Goal: Task Accomplishment & Management: Use online tool/utility

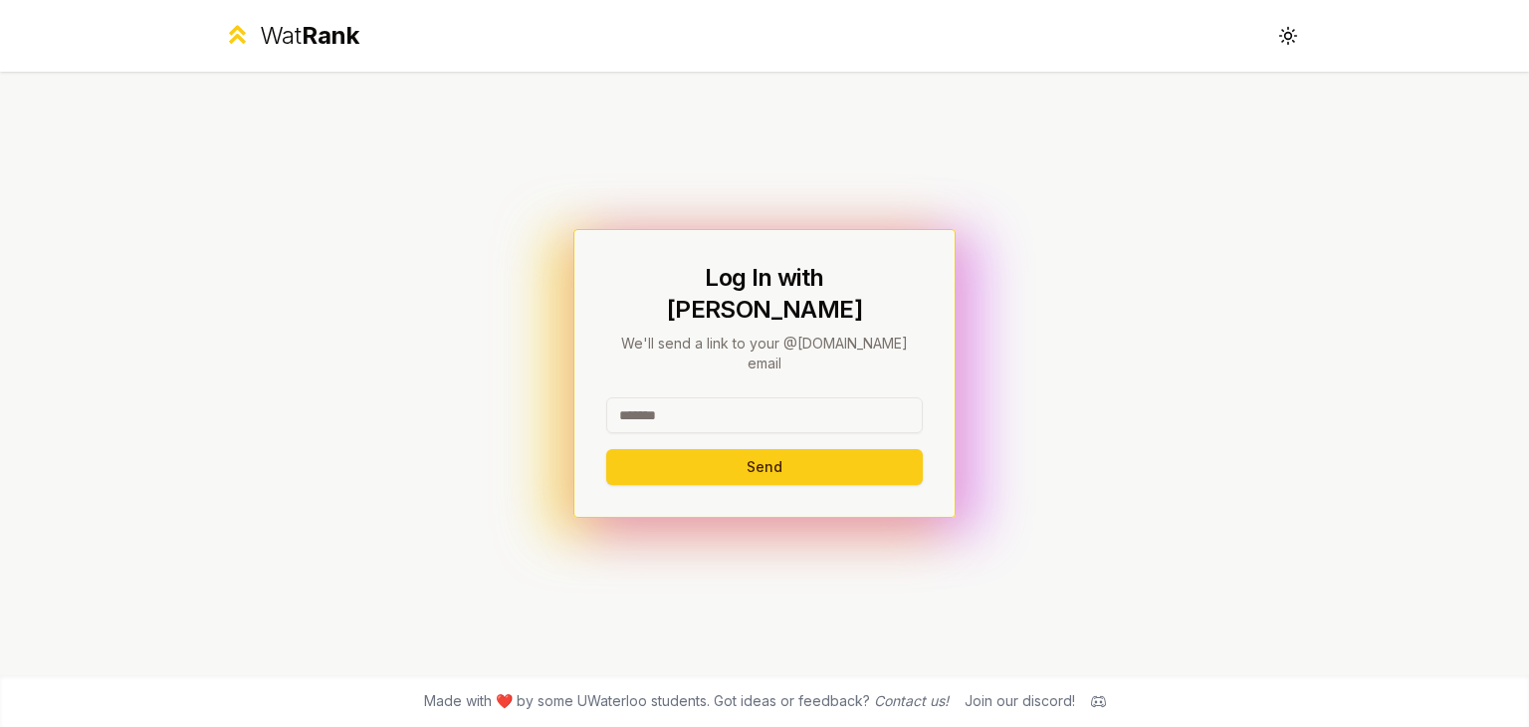
click at [757, 397] on input at bounding box center [764, 415] width 317 height 36
click at [606, 449] on button "Send" at bounding box center [764, 467] width 317 height 36
type input "*******"
click at [790, 449] on button "Send" at bounding box center [764, 467] width 317 height 36
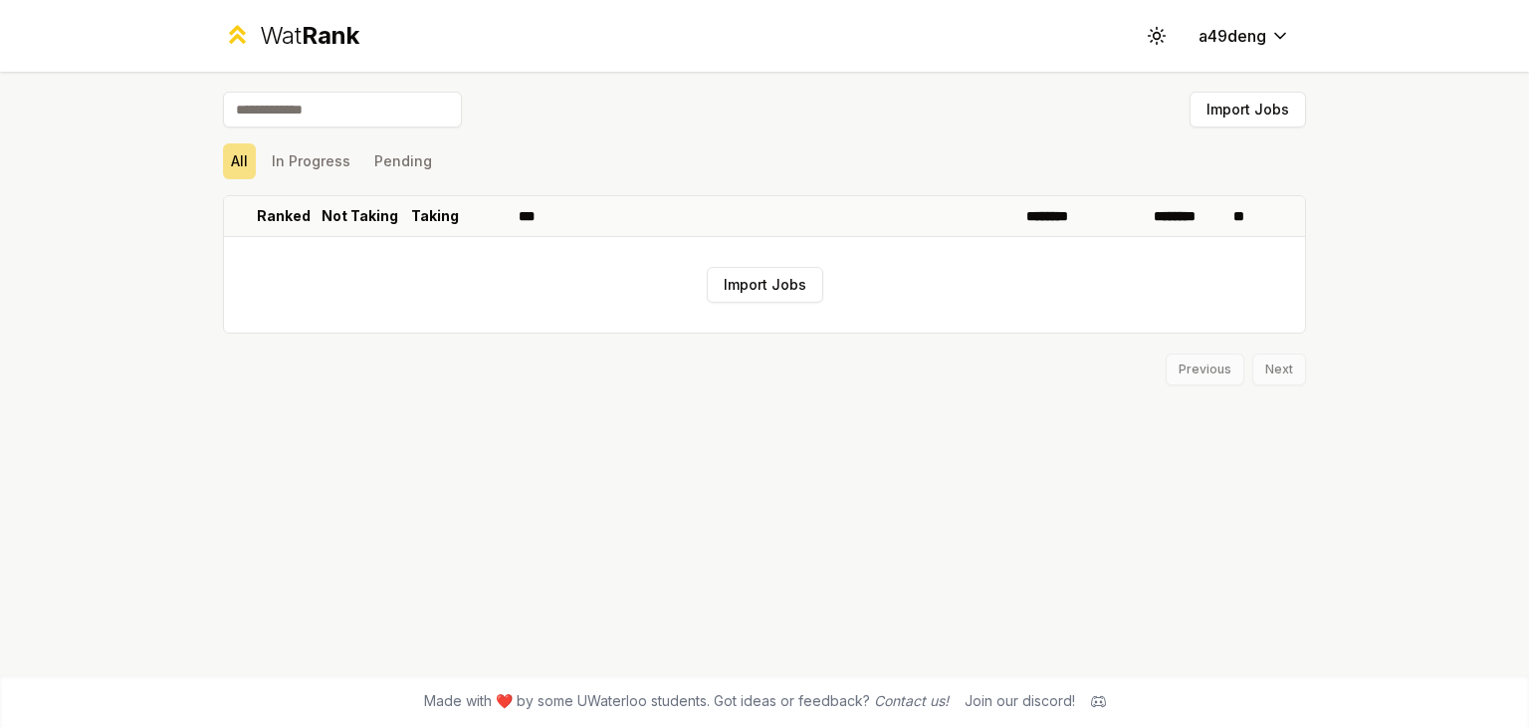
click at [331, 107] on input at bounding box center [342, 110] width 239 height 36
type input "********"
click at [358, 28] on span "Rank" at bounding box center [331, 35] width 58 height 29
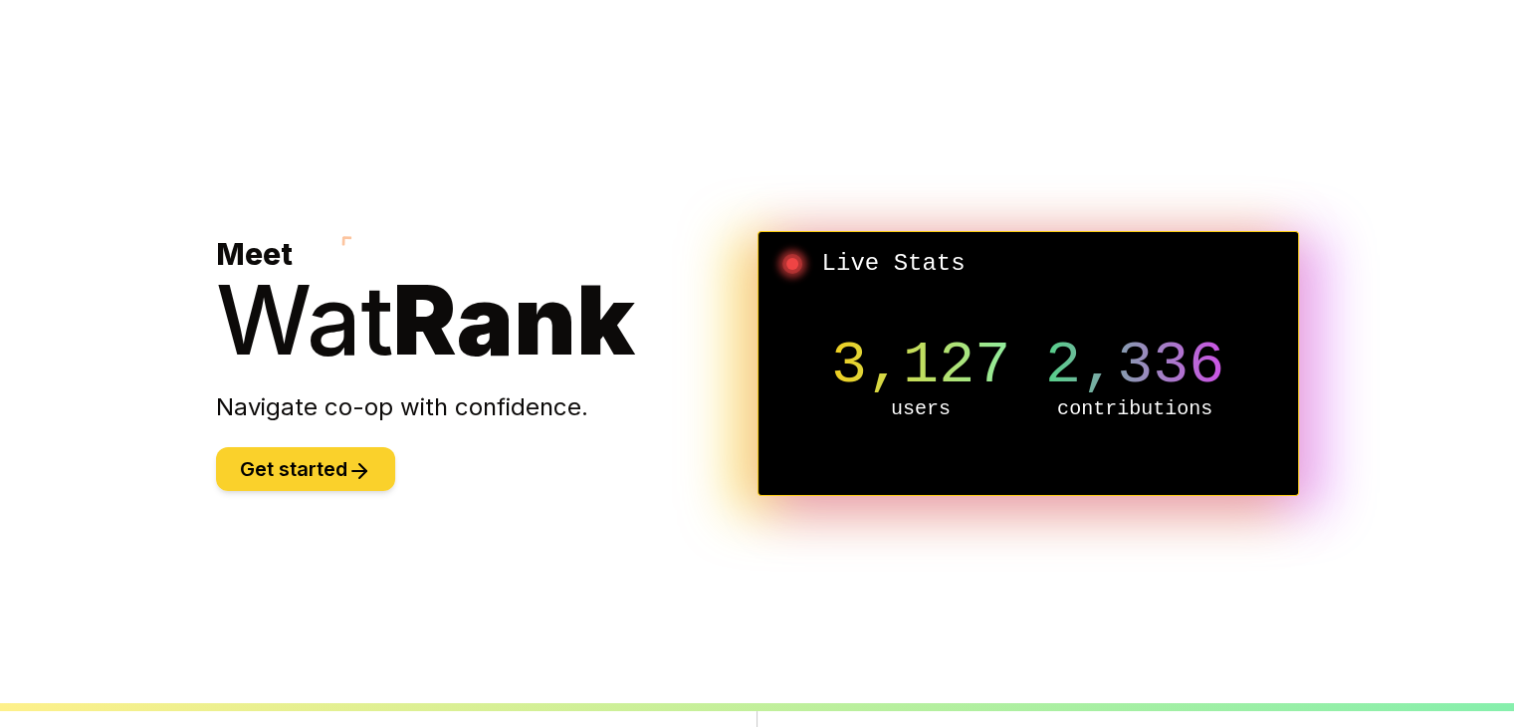
click at [315, 457] on button "Get started" at bounding box center [305, 469] width 179 height 44
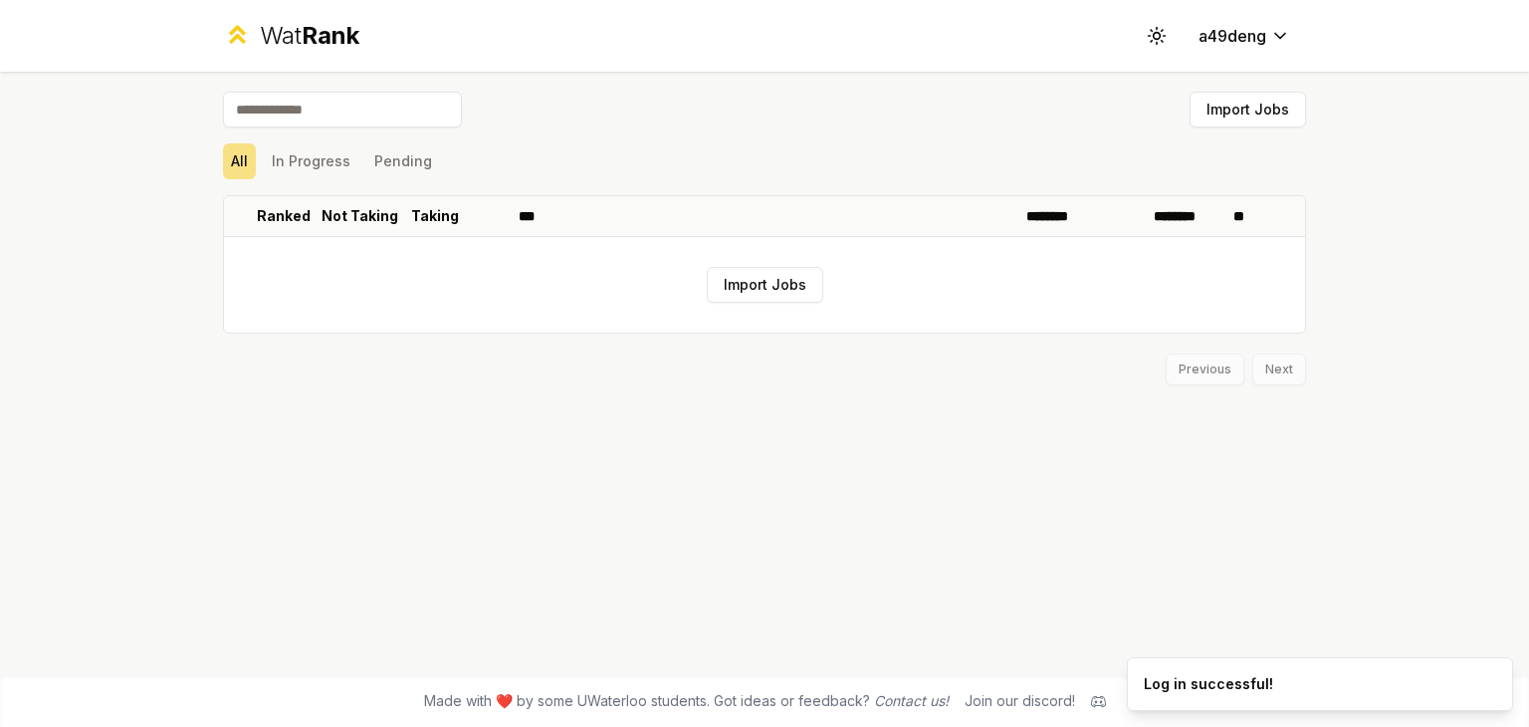
click at [307, 36] on span "Rank" at bounding box center [331, 35] width 58 height 29
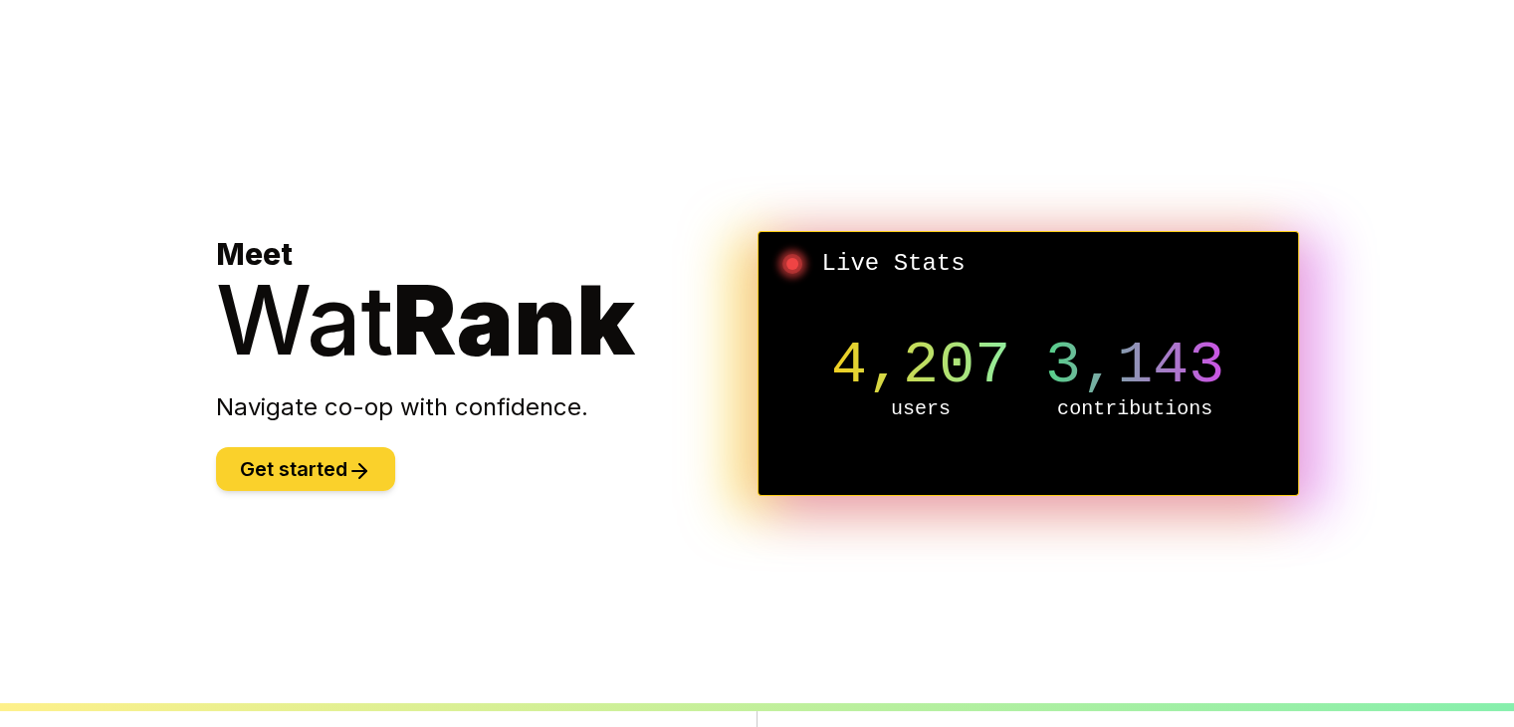
click at [354, 449] on button "Get started" at bounding box center [305, 469] width 179 height 44
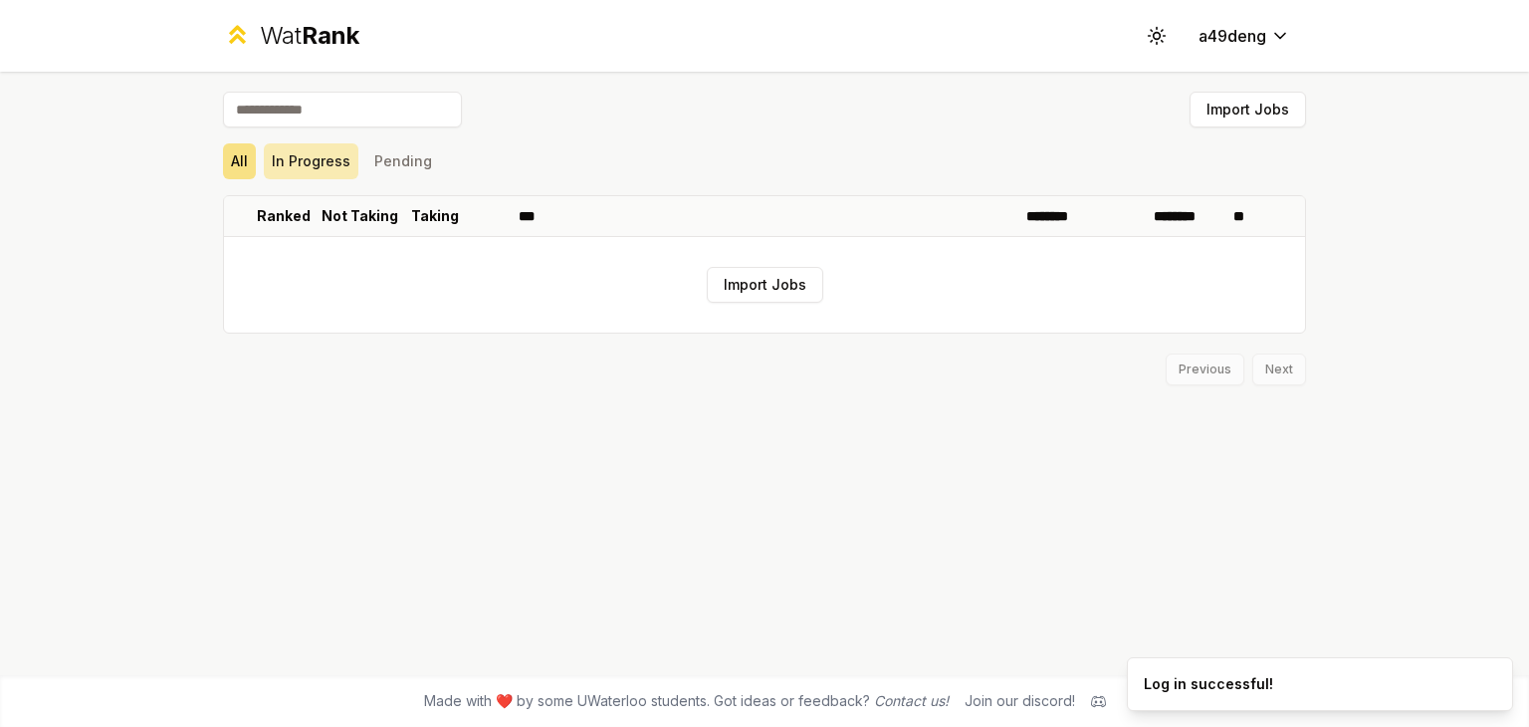
click at [323, 156] on button "In Progress" at bounding box center [311, 161] width 95 height 36
click at [395, 150] on button "Pending" at bounding box center [403, 161] width 74 height 36
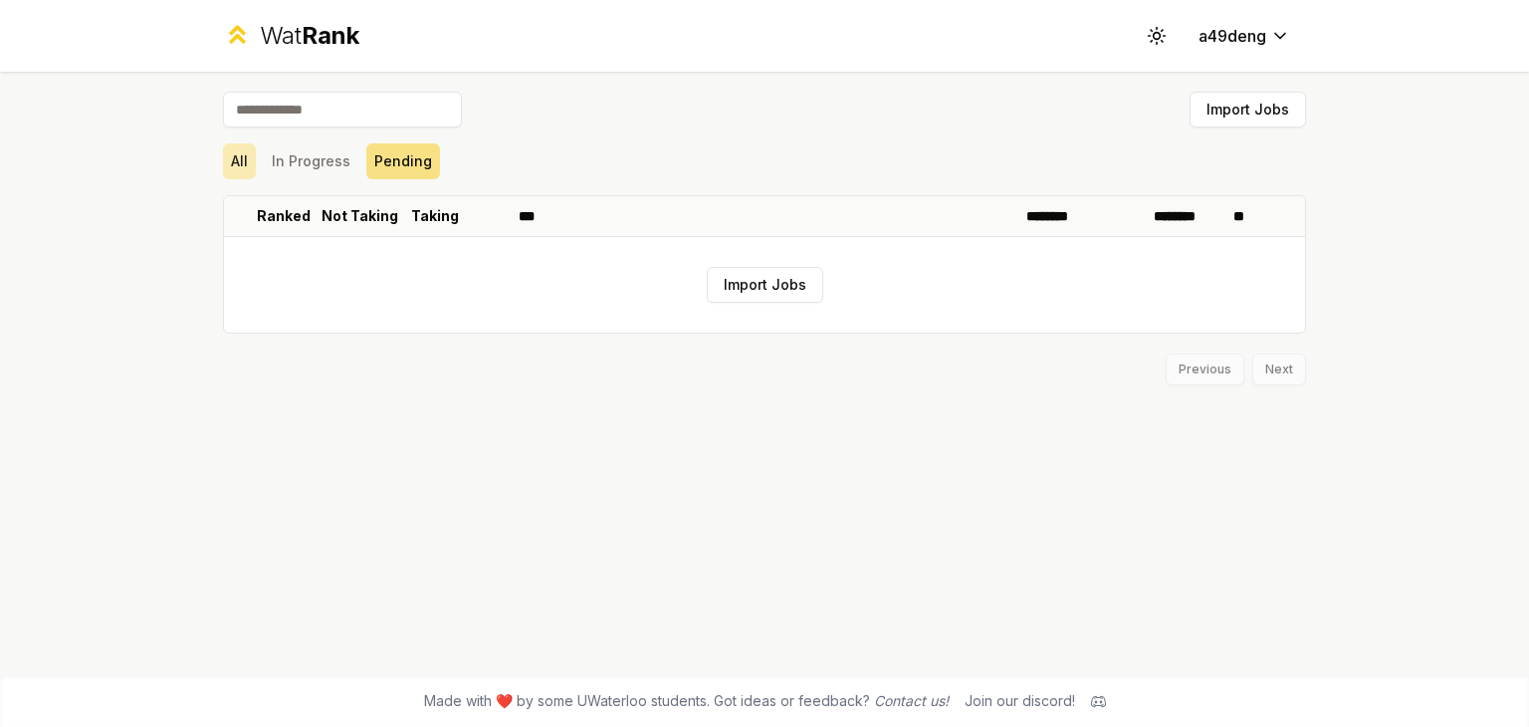
drag, startPoint x: 267, startPoint y: 158, endPoint x: 223, endPoint y: 157, distance: 43.8
click at [265, 159] on button "In Progress" at bounding box center [311, 161] width 95 height 36
click at [223, 157] on button "All" at bounding box center [239, 161] width 33 height 36
click at [1238, 111] on button "Import Jobs" at bounding box center [1248, 110] width 116 height 36
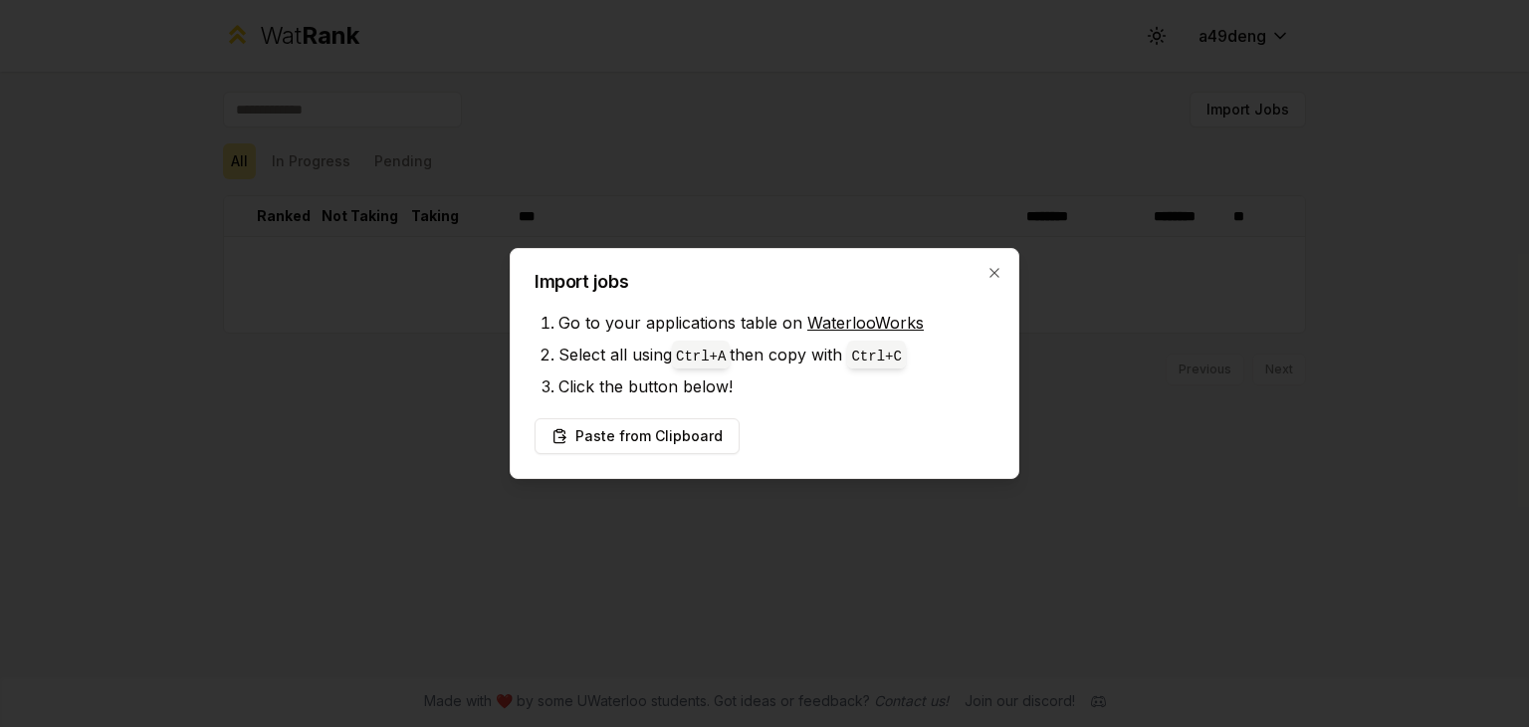
click at [899, 325] on link "WaterlooWorks" at bounding box center [865, 323] width 116 height 20
click at [653, 430] on button "Paste from Clipboard" at bounding box center [637, 436] width 205 height 36
click at [663, 442] on button "Paste from Clipboard" at bounding box center [637, 436] width 205 height 36
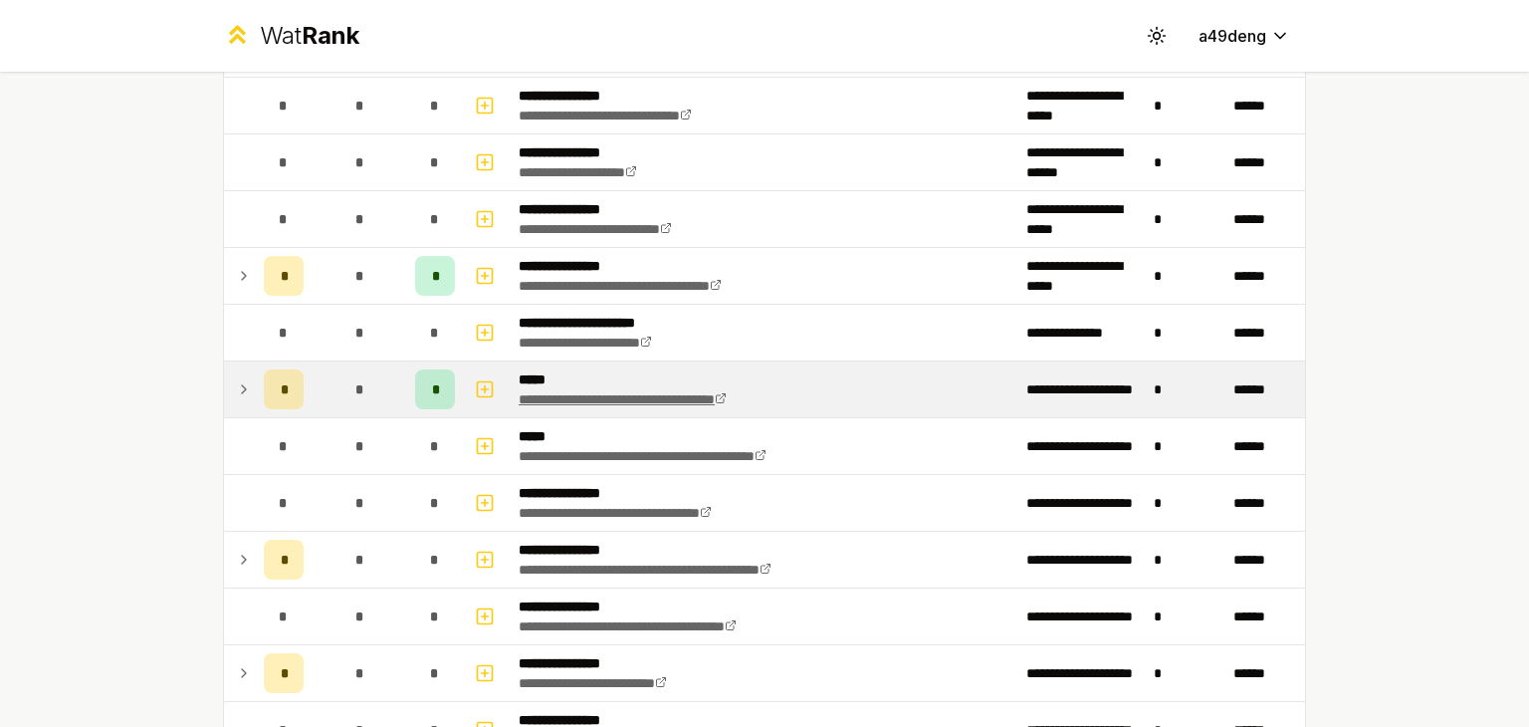
scroll to position [597, 0]
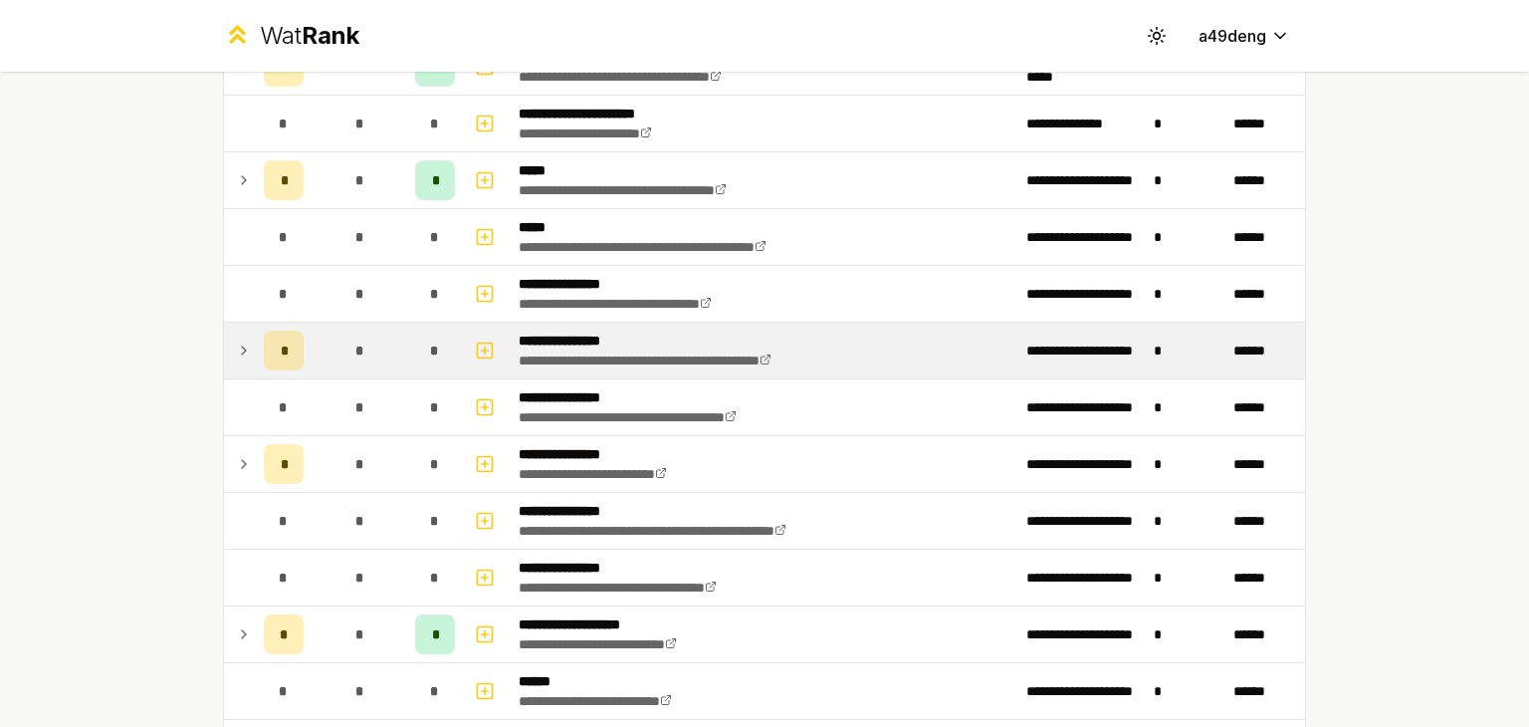
click at [246, 349] on td at bounding box center [240, 351] width 32 height 56
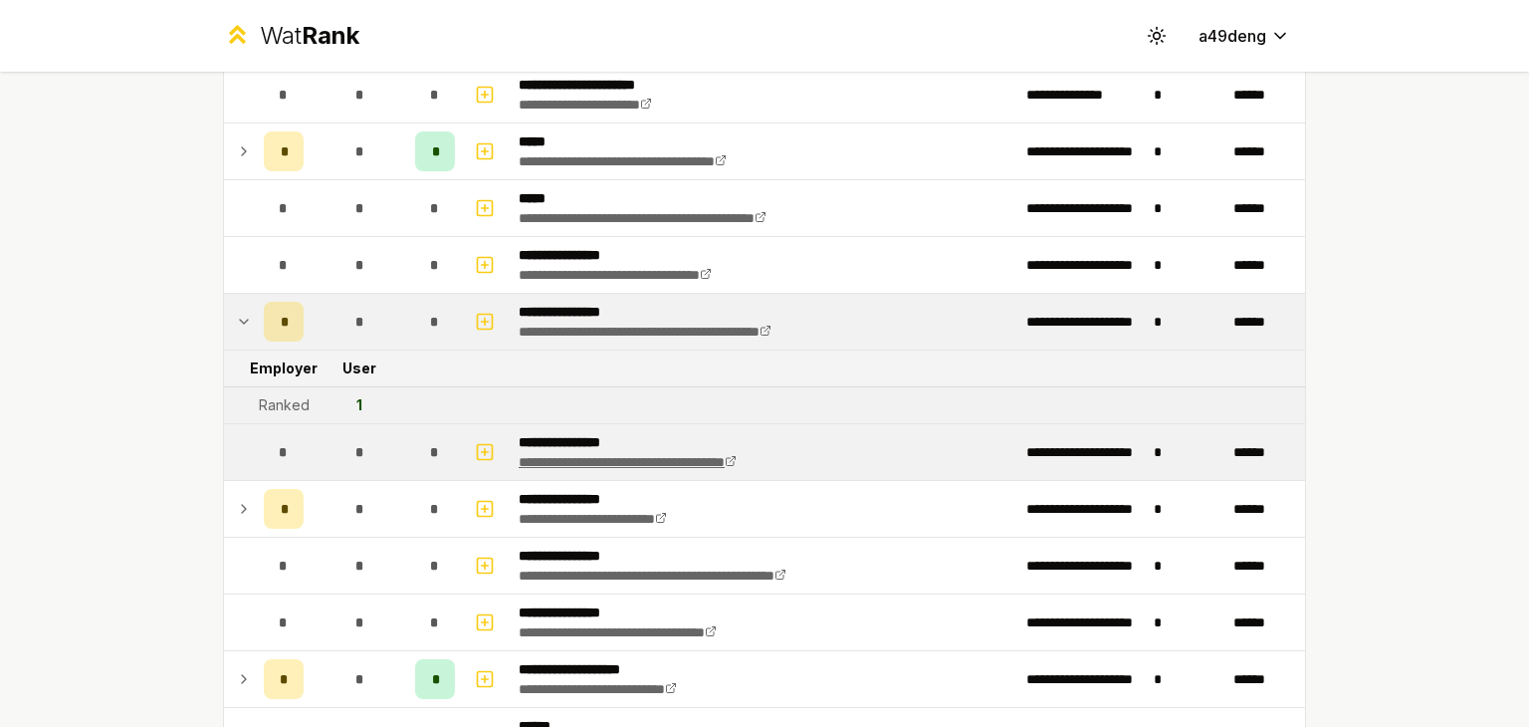
scroll to position [697, 0]
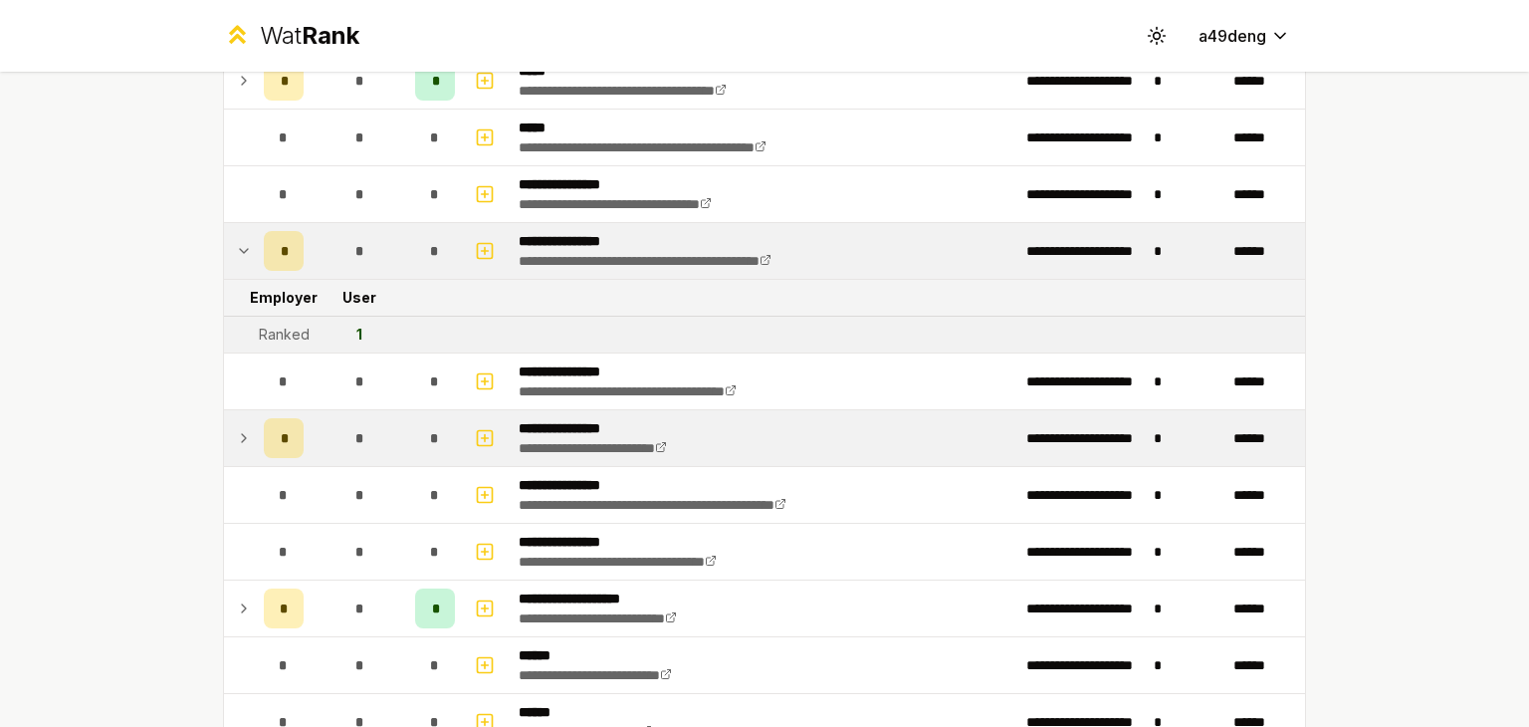
click at [239, 436] on icon at bounding box center [244, 438] width 16 height 24
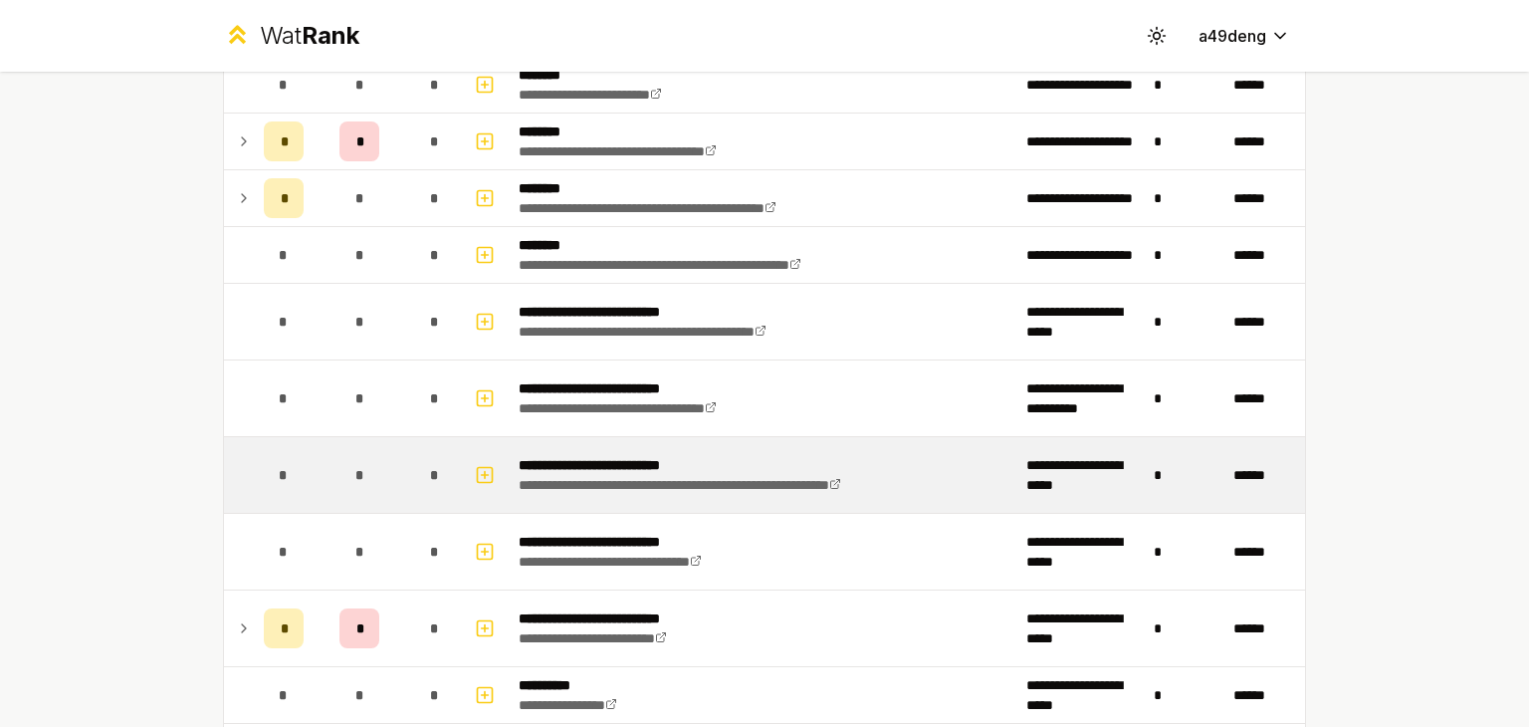
scroll to position [1688, 0]
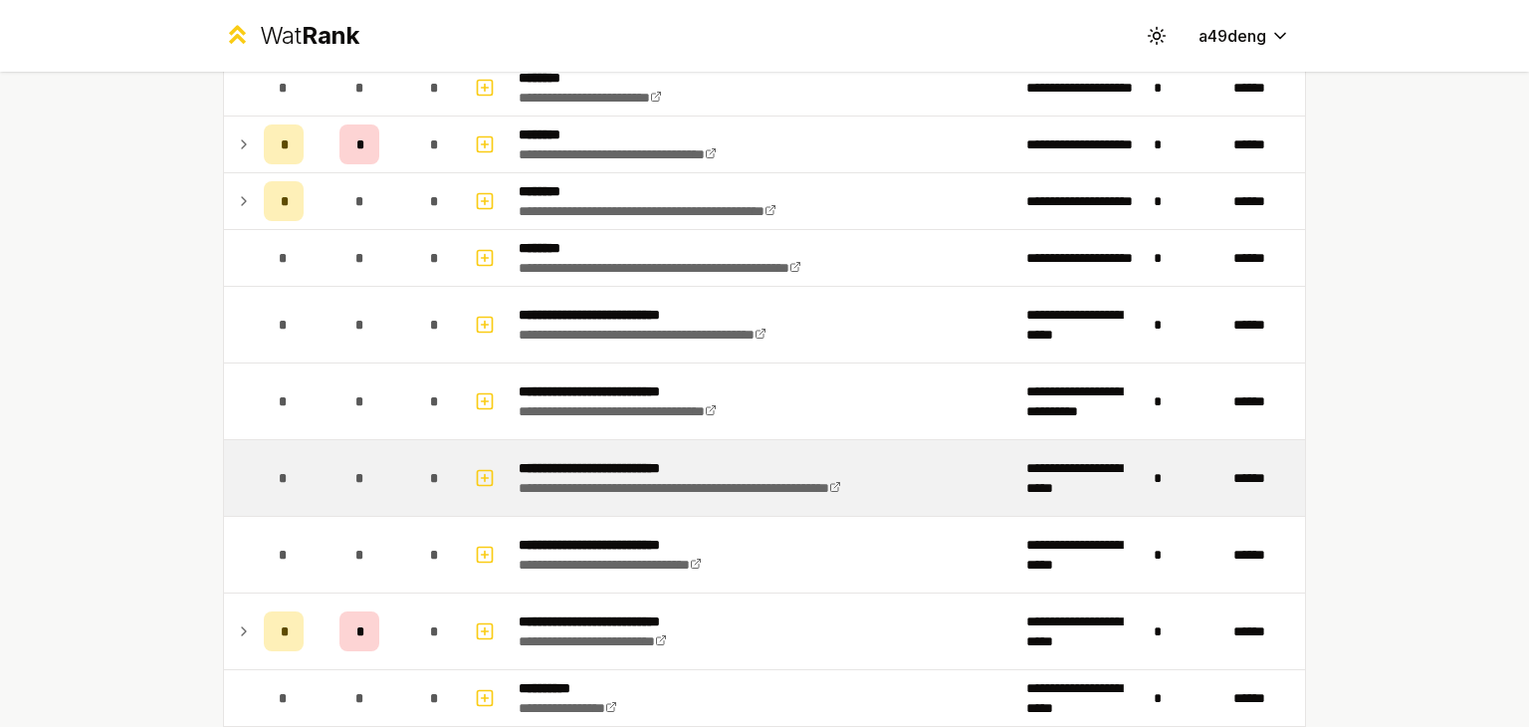
drag, startPoint x: 842, startPoint y: 457, endPoint x: 744, endPoint y: 460, distance: 98.6
click at [842, 458] on p "**********" at bounding box center [748, 468] width 458 height 20
click at [482, 474] on icon "button" at bounding box center [485, 478] width 20 height 24
select select
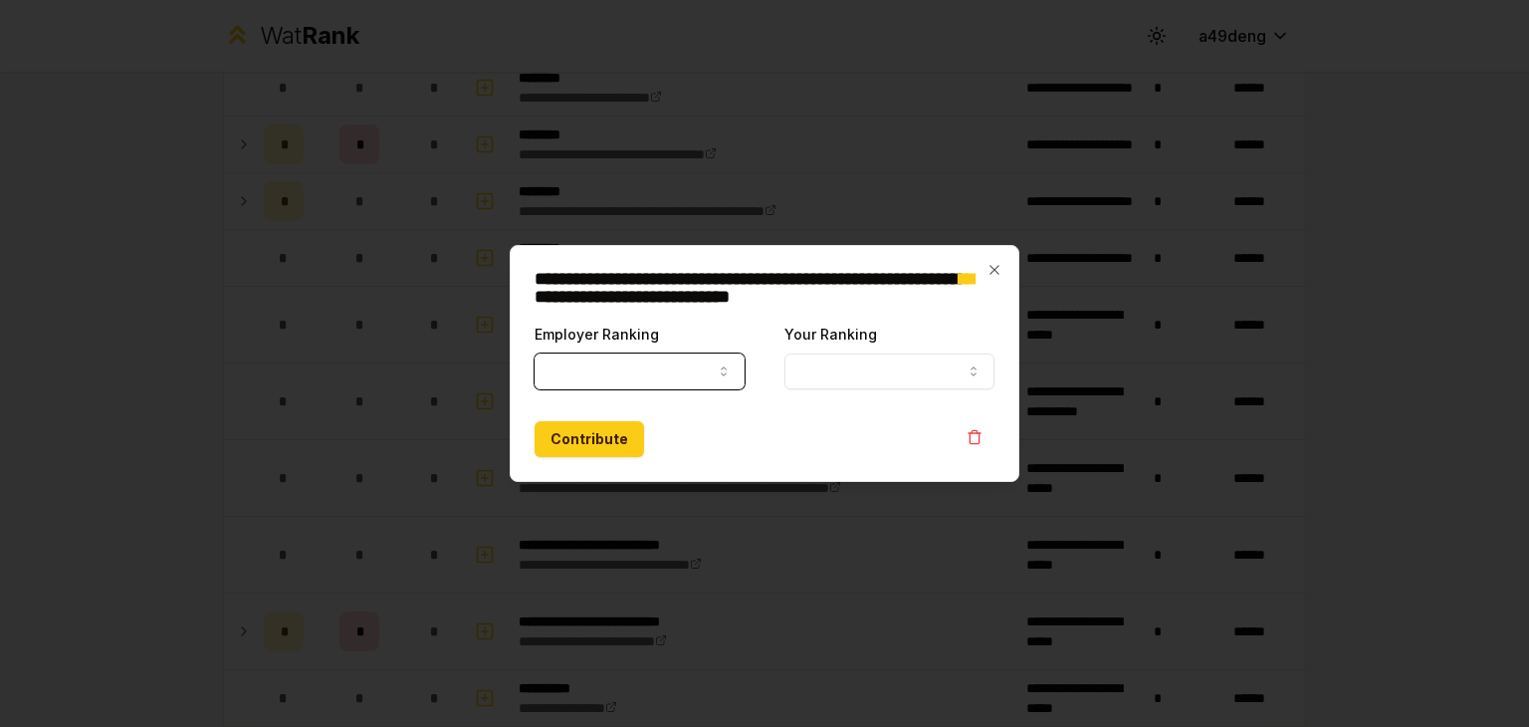
click at [693, 378] on button "Employer Ranking" at bounding box center [640, 371] width 210 height 36
click at [936, 377] on button "Your Ranking" at bounding box center [889, 371] width 210 height 36
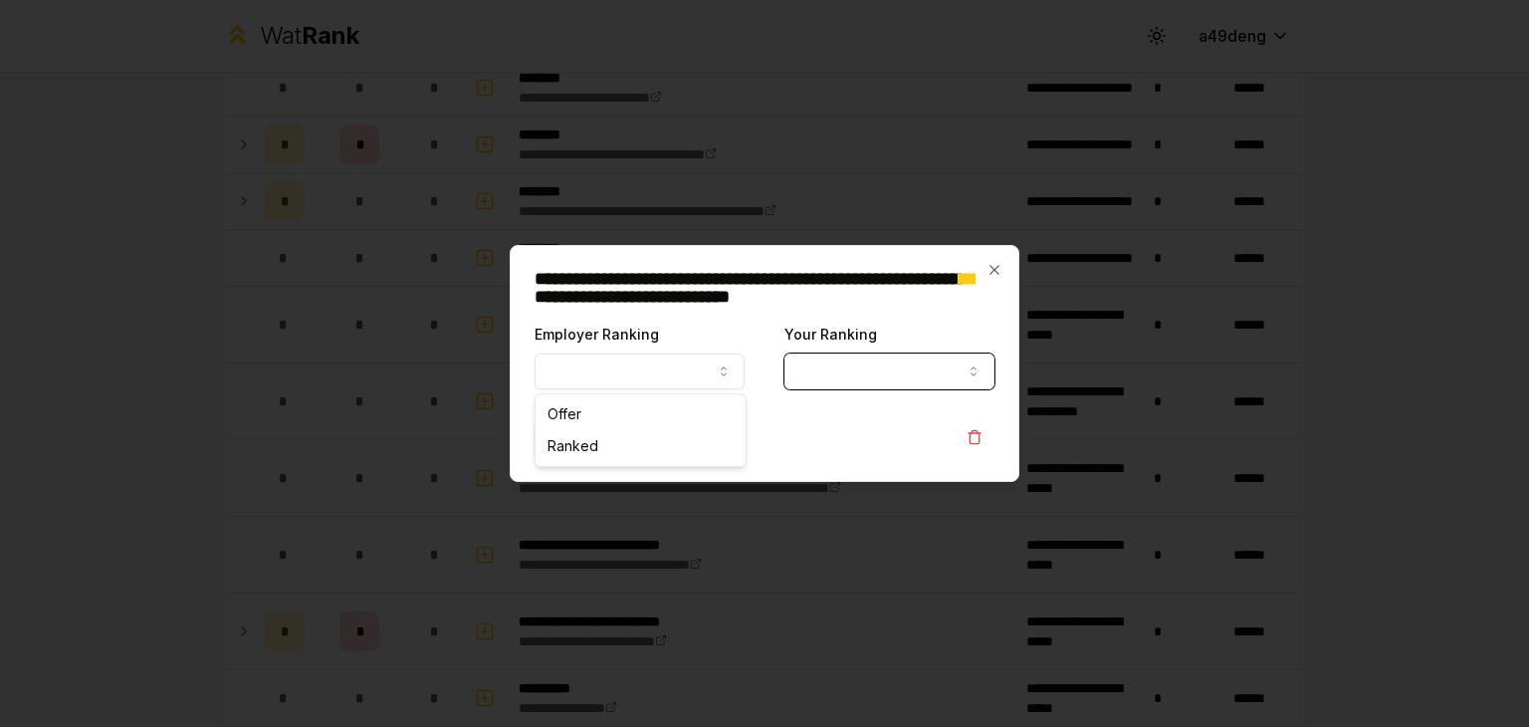
click at [945, 311] on div "**********" at bounding box center [765, 363] width 510 height 237
click at [996, 274] on icon "button" at bounding box center [994, 270] width 16 height 16
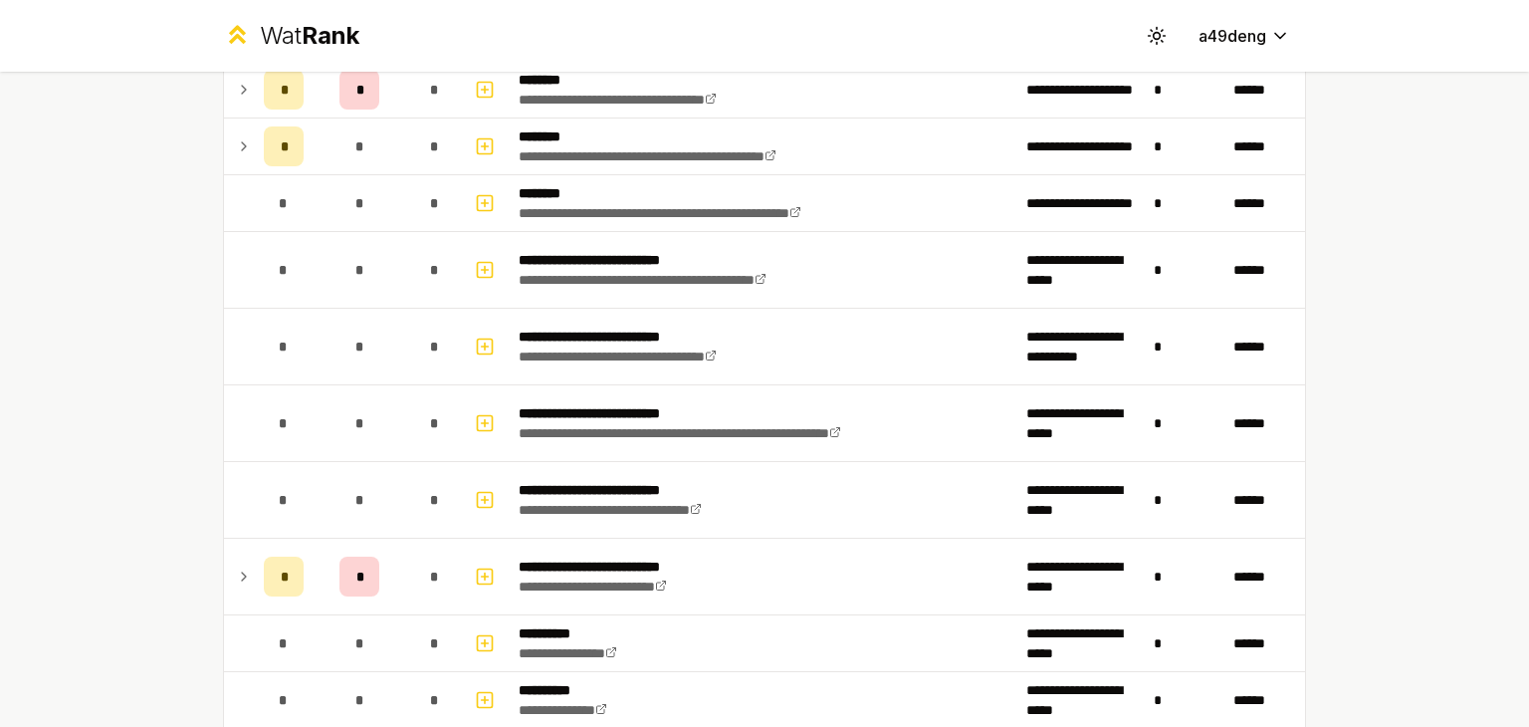
scroll to position [1748, 0]
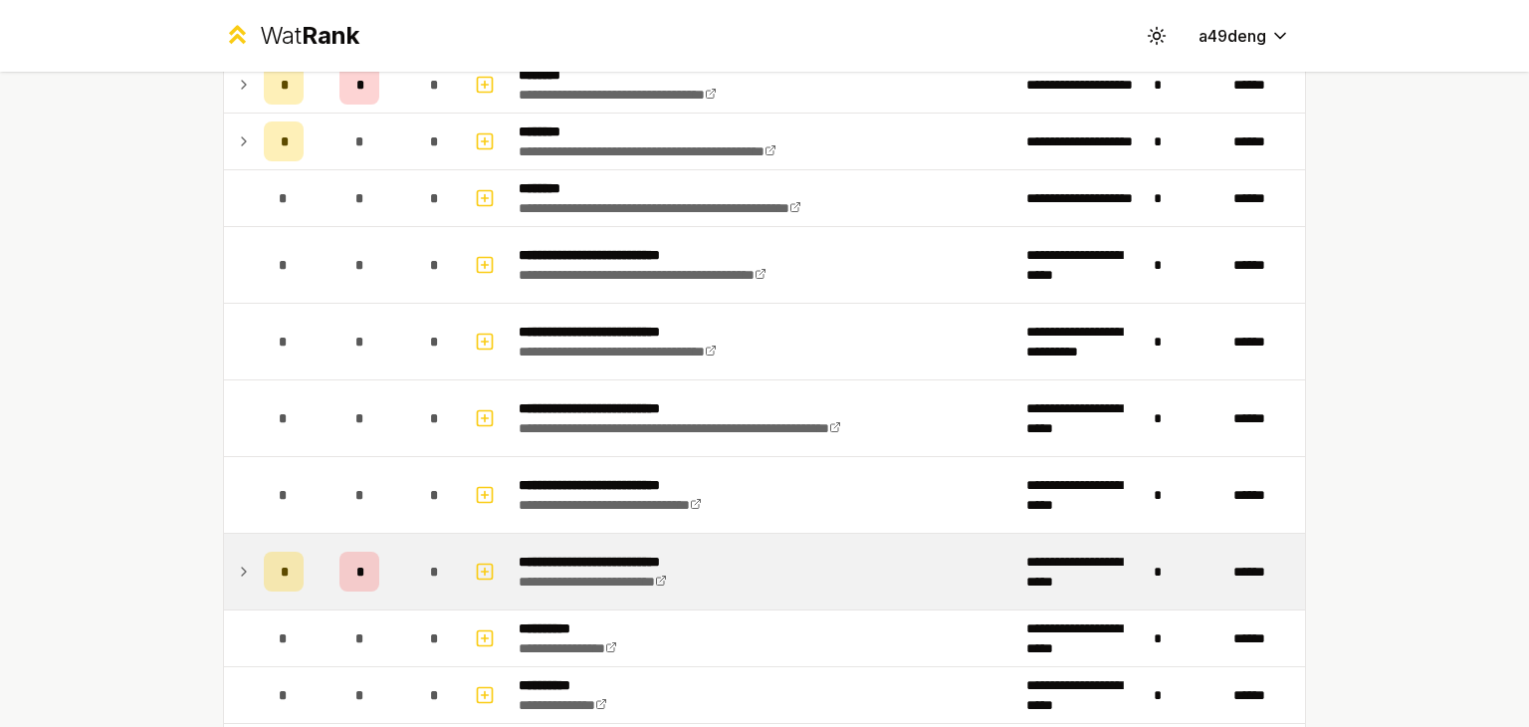
click at [241, 574] on icon at bounding box center [244, 571] width 16 height 24
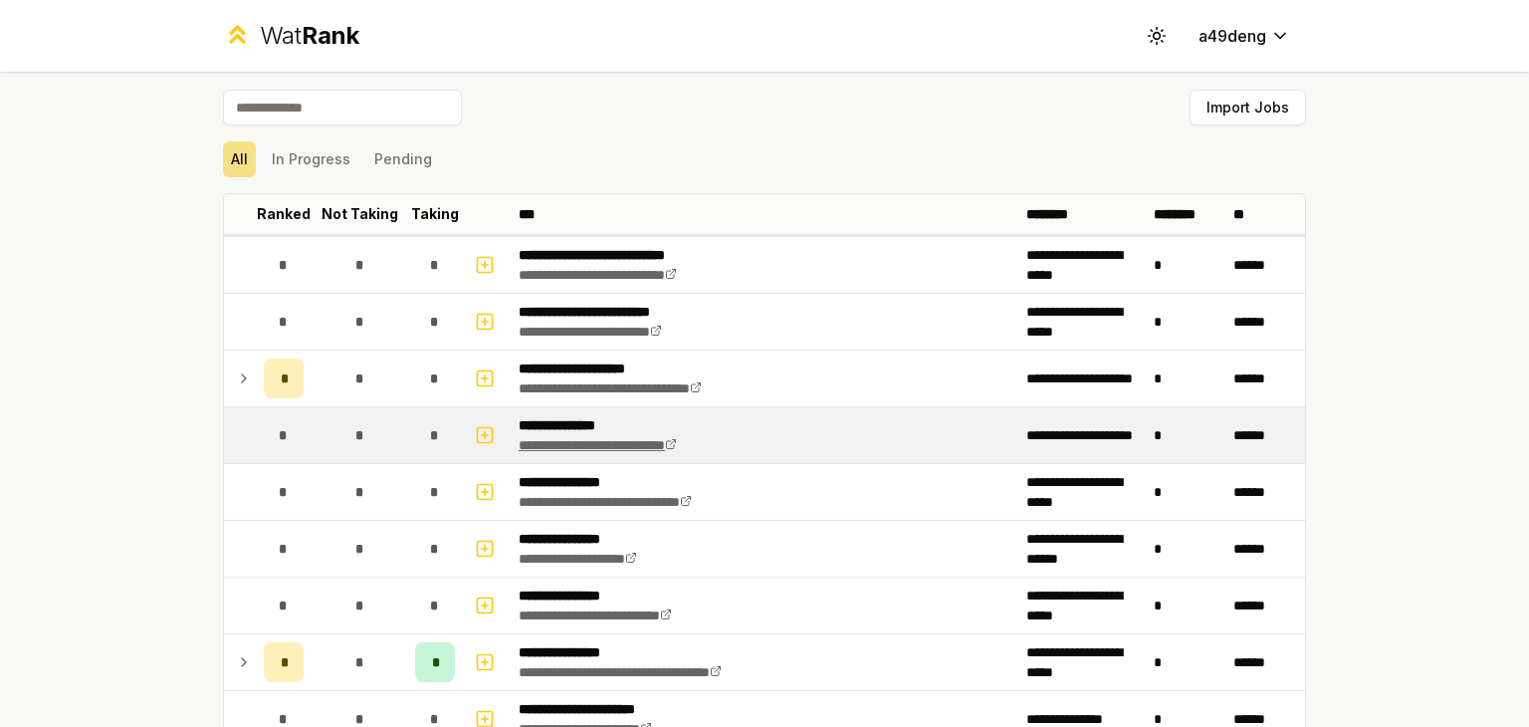
scroll to position [0, 0]
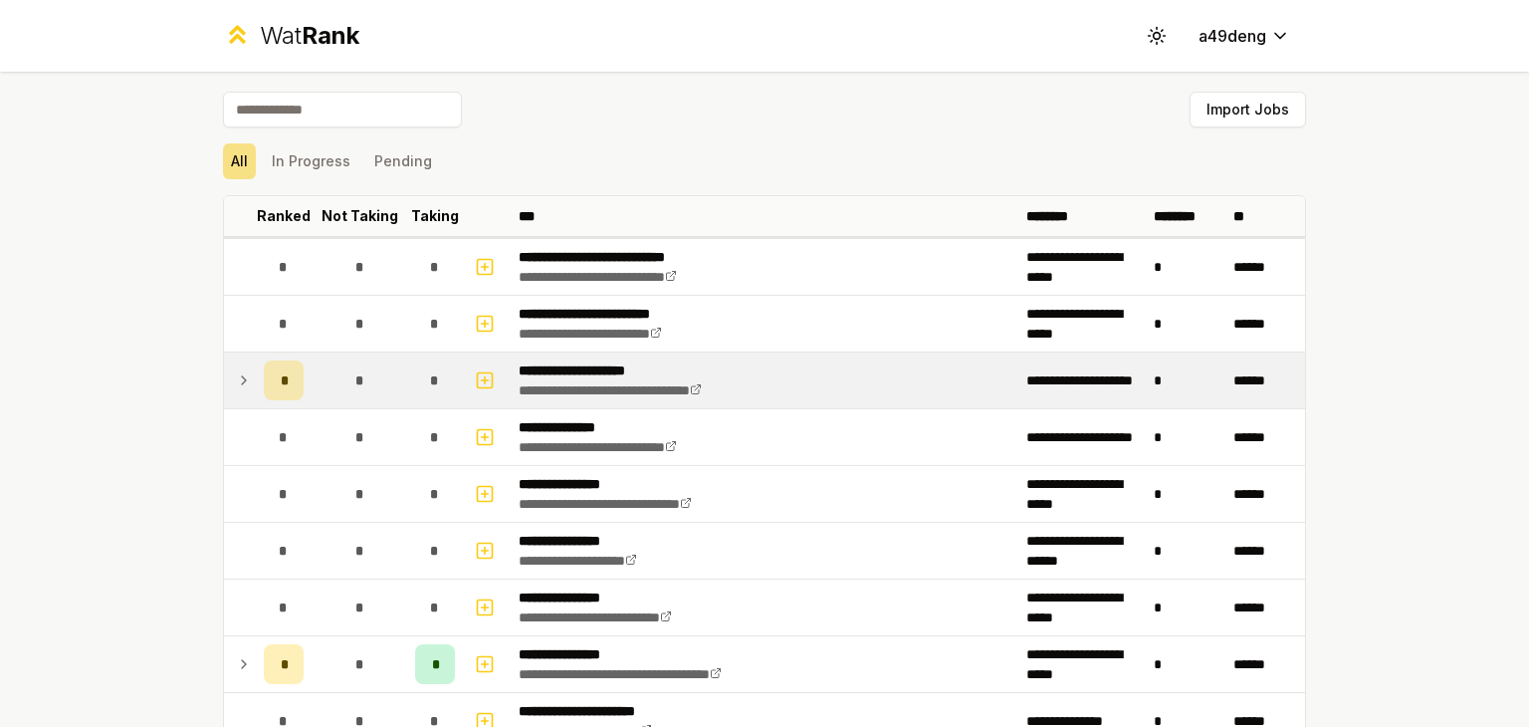
click at [236, 368] on icon at bounding box center [244, 380] width 16 height 24
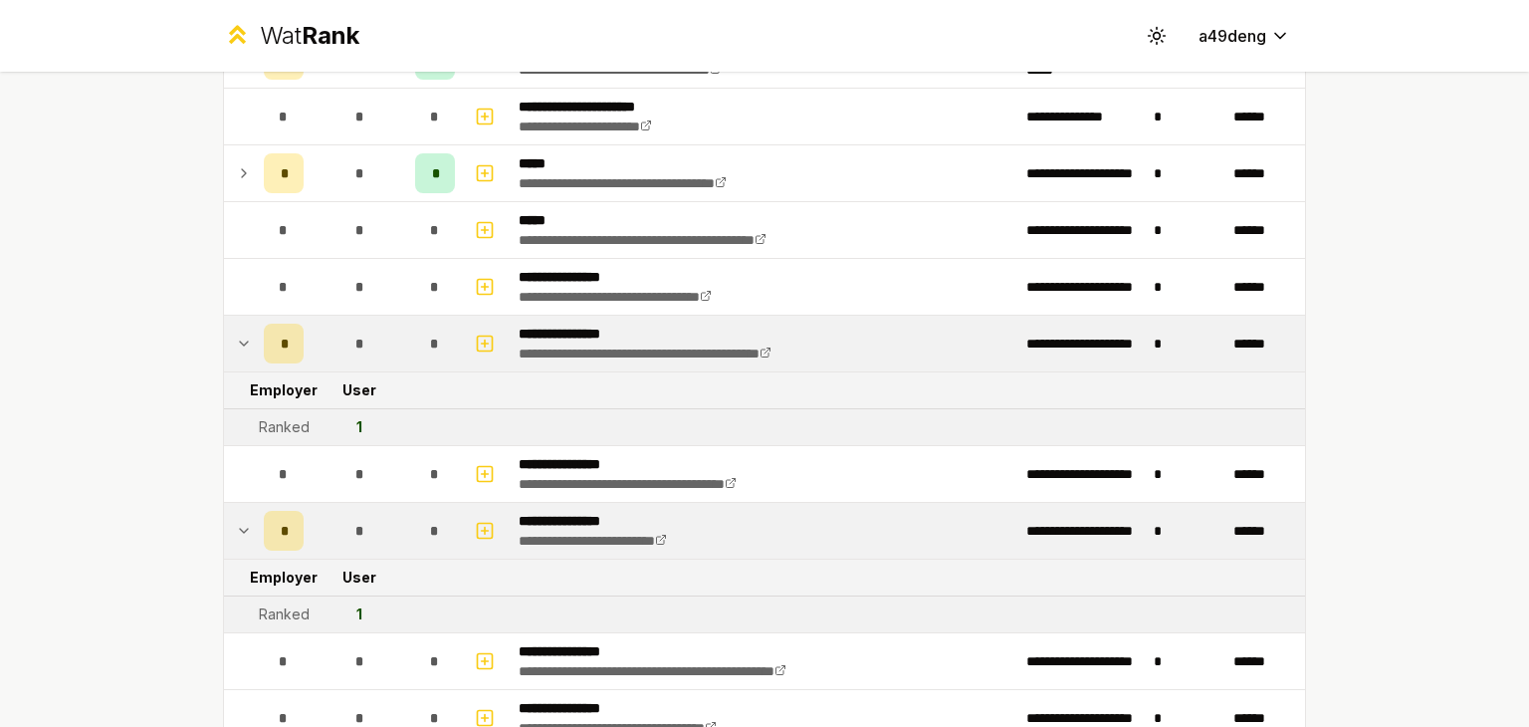
scroll to position [697, 0]
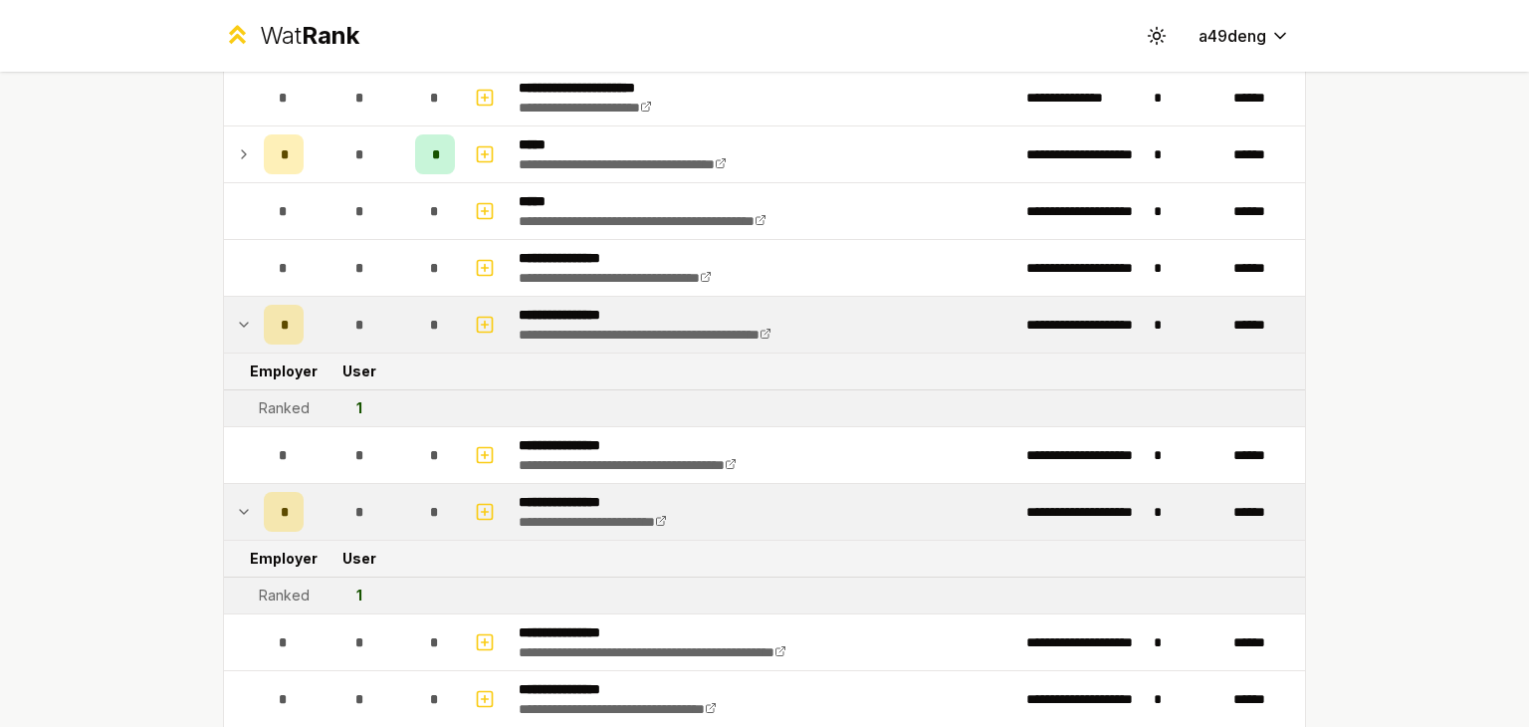
click at [236, 320] on icon at bounding box center [244, 325] width 16 height 24
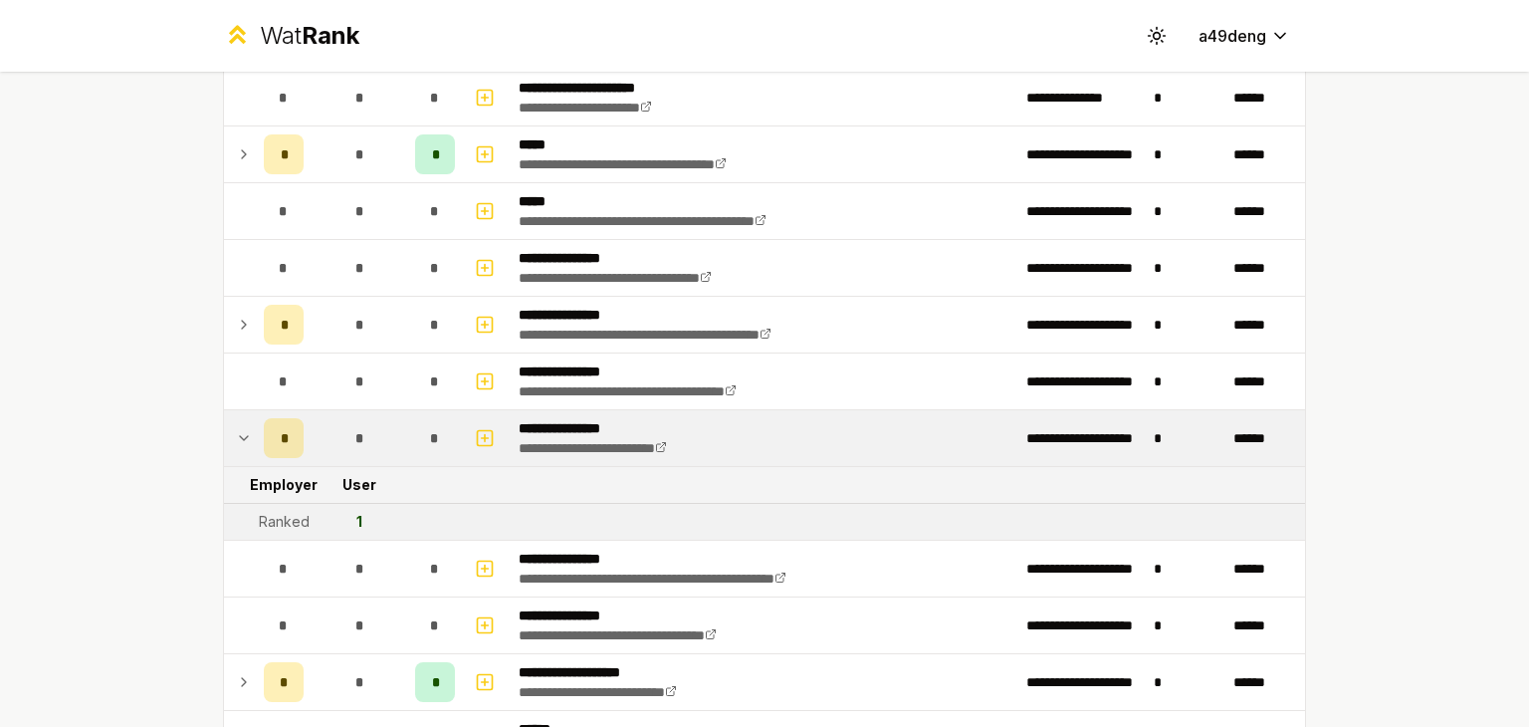
click at [256, 330] on td "*" at bounding box center [284, 325] width 56 height 56
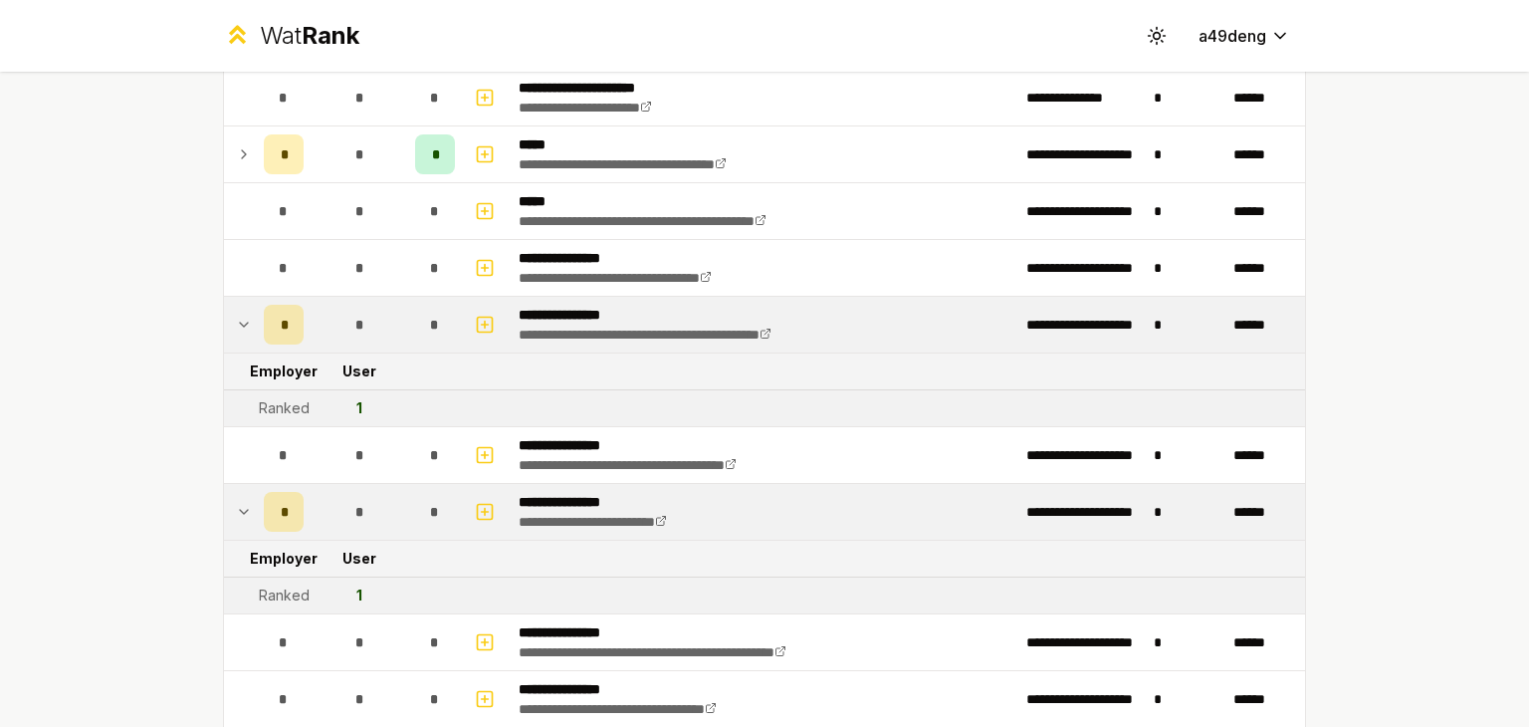
click at [243, 323] on icon at bounding box center [244, 325] width 16 height 24
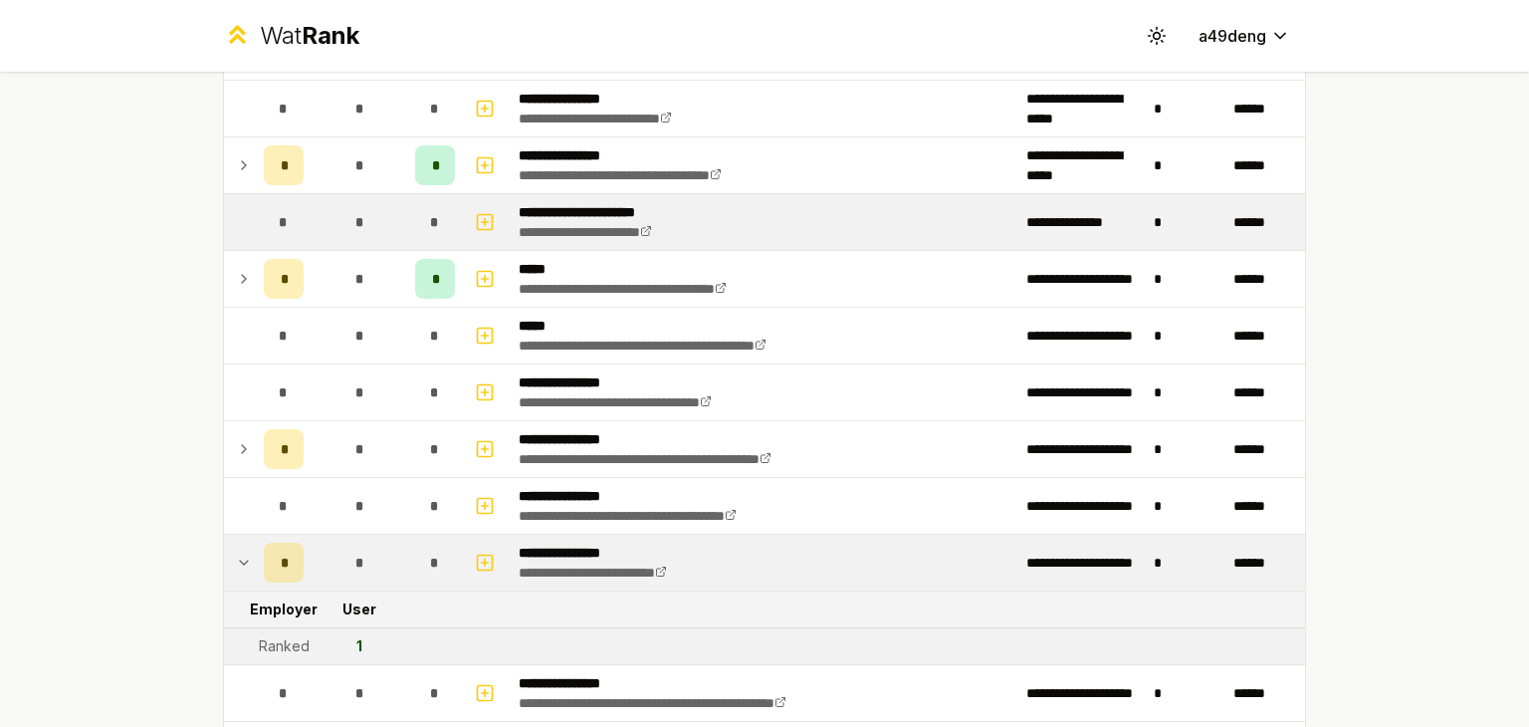
scroll to position [0, 0]
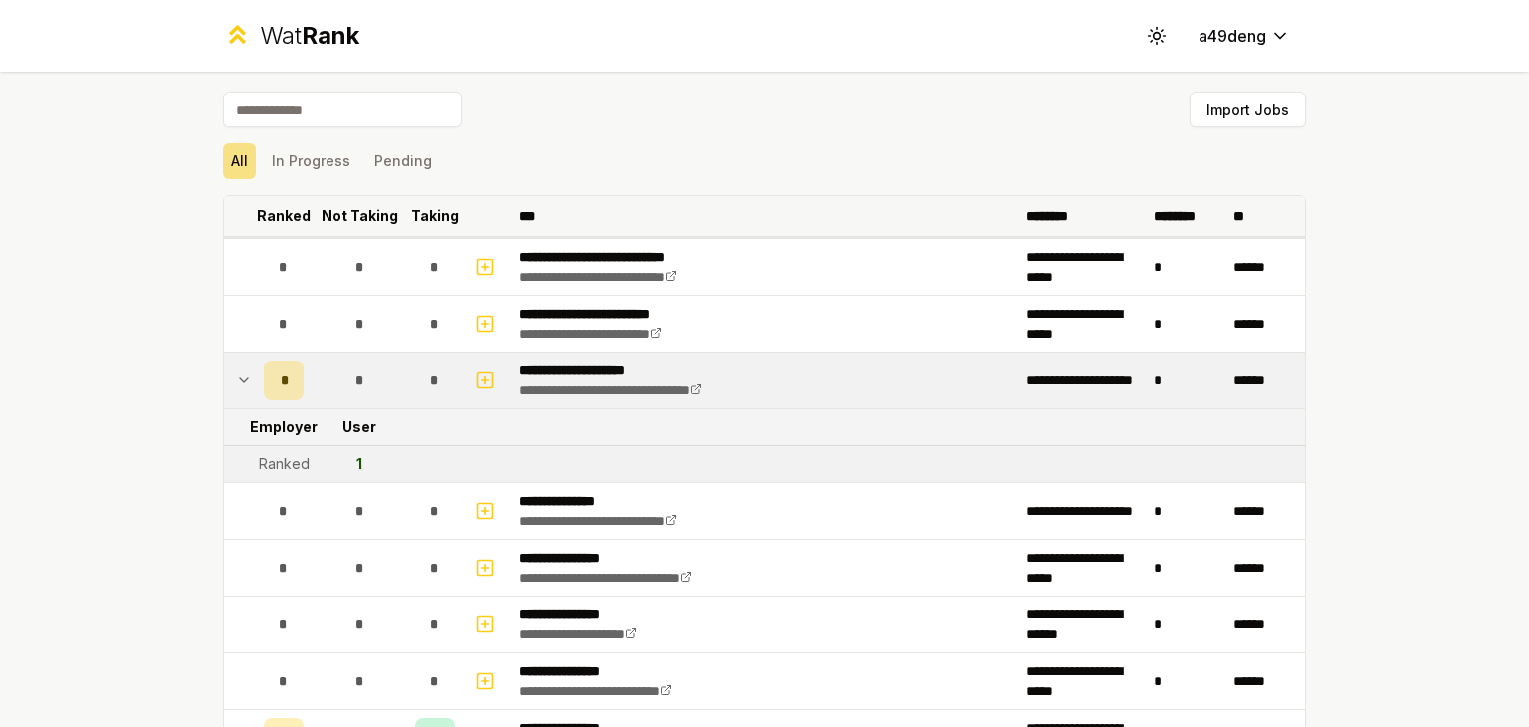
drag, startPoint x: 906, startPoint y: 190, endPoint x: 894, endPoint y: 206, distance: 19.9
drag, startPoint x: 894, startPoint y: 206, endPoint x: 762, endPoint y: 148, distance: 144.4
click at [762, 148] on div "All In Progress Pending" at bounding box center [764, 161] width 1083 height 36
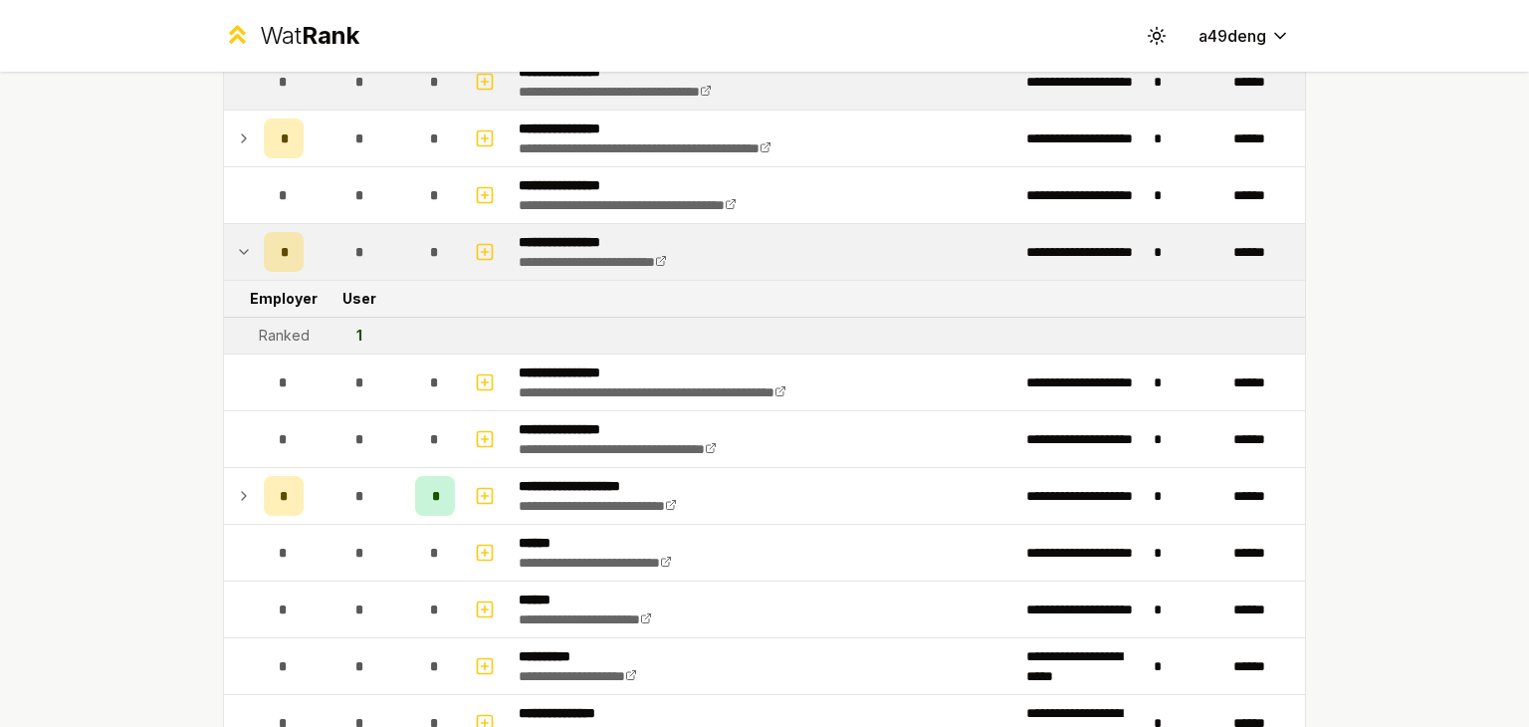
scroll to position [896, 0]
